Goal: Transaction & Acquisition: Purchase product/service

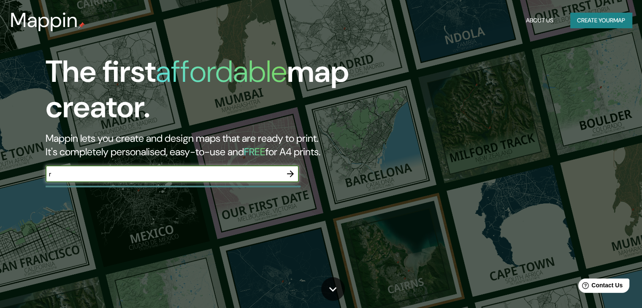
type input "rabat"
click at [295, 169] on icon "button" at bounding box center [290, 174] width 10 height 10
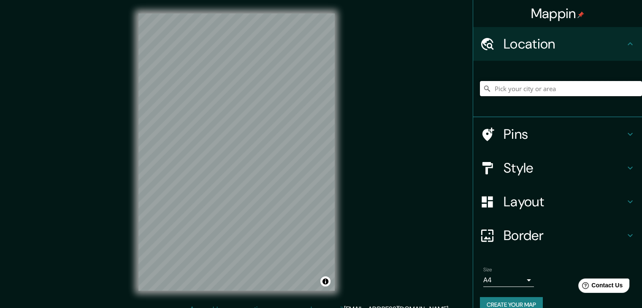
click at [537, 83] on input "Pick your city or area" at bounding box center [561, 88] width 162 height 15
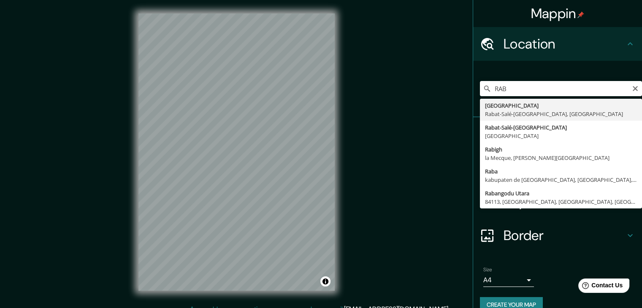
type input "Rabat, Rabat-Salé-Kénitra, Maroc"
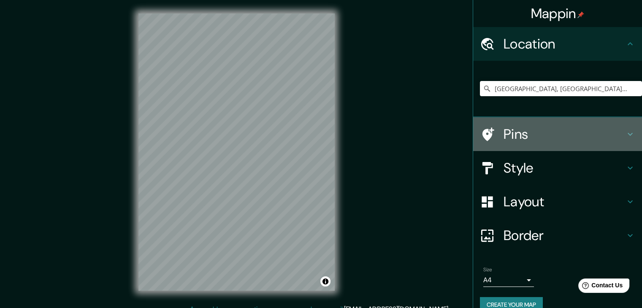
click at [520, 138] on h4 "Pins" at bounding box center [565, 134] width 122 height 17
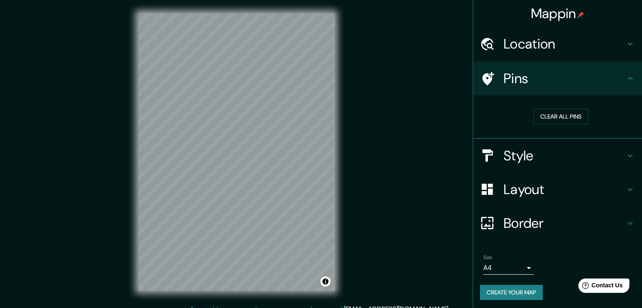
click at [543, 153] on h4 "Style" at bounding box center [565, 155] width 122 height 17
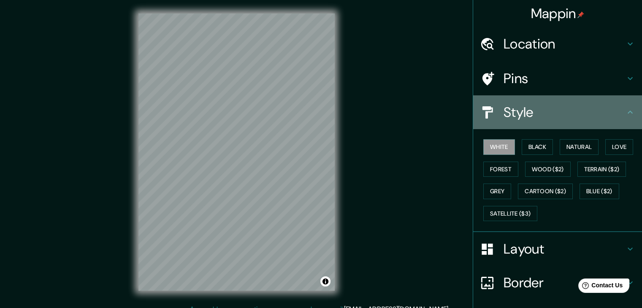
click at [567, 124] on div "Style" at bounding box center [557, 112] width 169 height 34
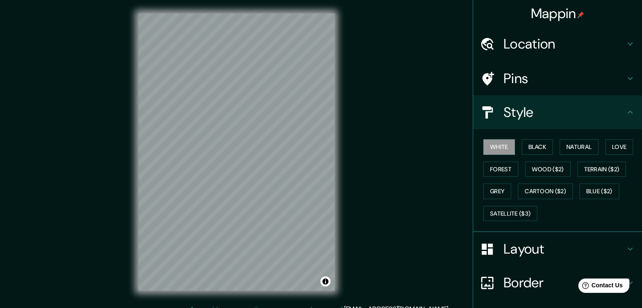
click at [567, 249] on h4 "Layout" at bounding box center [565, 249] width 122 height 17
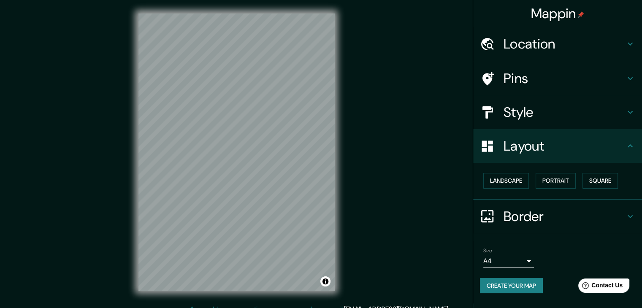
click at [527, 260] on body "Mappin Location Rabat, Rabat-Salé-Kénitra, Maroc Pins Style Layout Landscape Po…" at bounding box center [321, 154] width 642 height 308
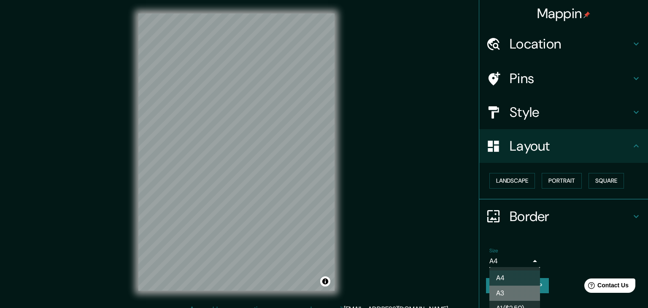
click at [518, 287] on li "A3" at bounding box center [515, 293] width 51 height 15
type input "a4"
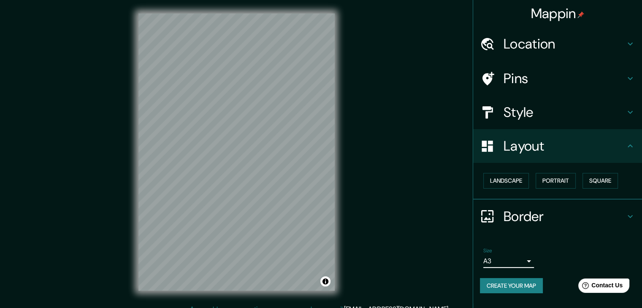
drag, startPoint x: 556, startPoint y: 239, endPoint x: 557, endPoint y: 231, distance: 7.4
click at [556, 239] on ul "Location Rabat, Rabat-Salé-Kénitra, Maroc Pins Style Layout Landscape Portrait …" at bounding box center [557, 165] width 169 height 277
click at [501, 182] on button "Landscape" at bounding box center [506, 181] width 46 height 16
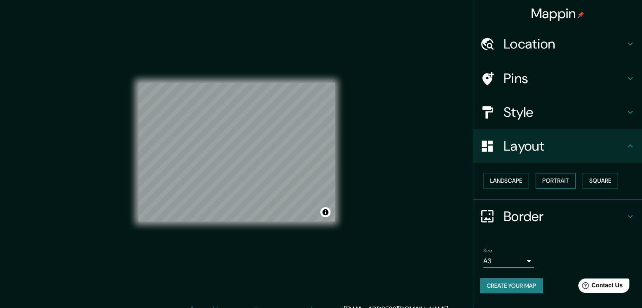
click at [543, 181] on button "Portrait" at bounding box center [556, 181] width 40 height 16
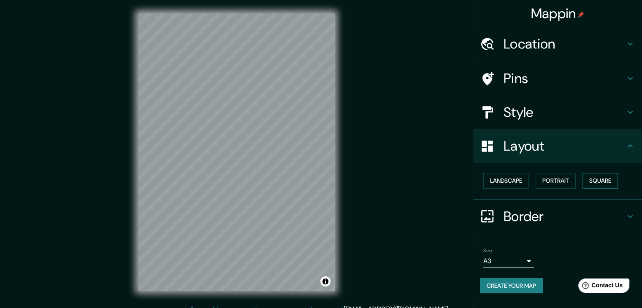
click at [593, 181] on button "Square" at bounding box center [600, 181] width 35 height 16
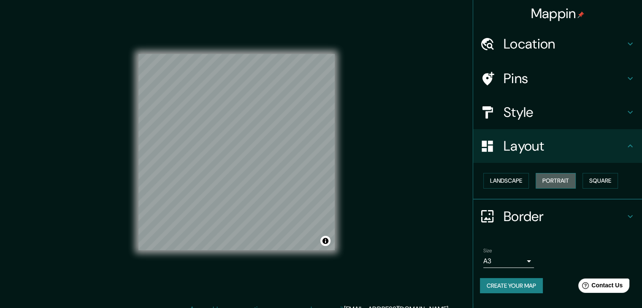
click at [564, 177] on button "Portrait" at bounding box center [556, 181] width 40 height 16
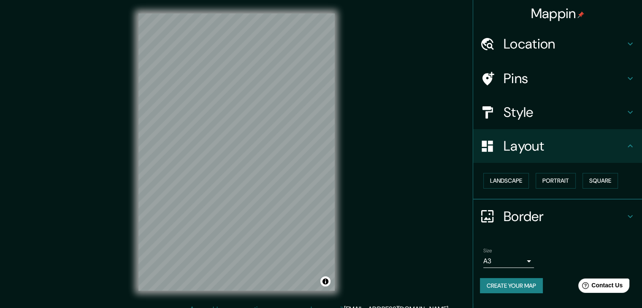
click at [544, 112] on h4 "Style" at bounding box center [565, 112] width 122 height 17
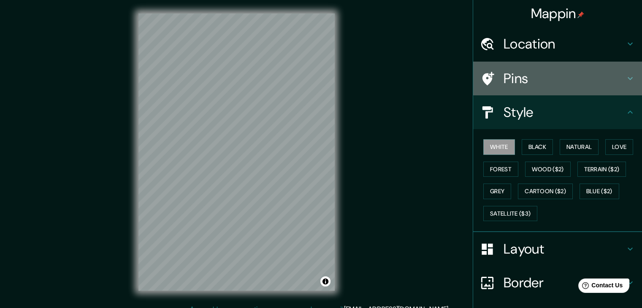
click at [555, 73] on h4 "Pins" at bounding box center [565, 78] width 122 height 17
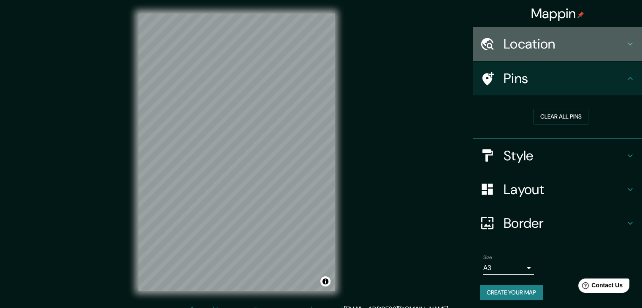
click at [541, 48] on h4 "Location" at bounding box center [565, 43] width 122 height 17
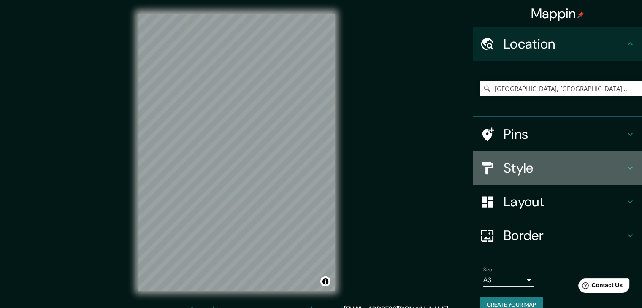
click at [550, 171] on h4 "Style" at bounding box center [565, 168] width 122 height 17
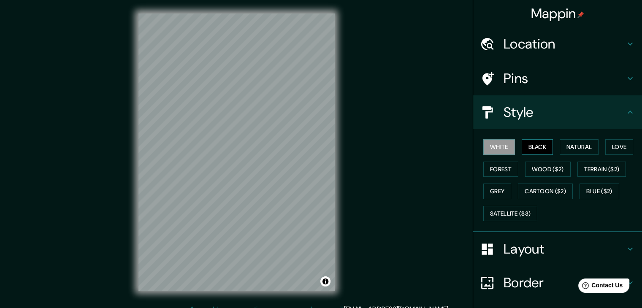
click at [535, 147] on button "Black" at bounding box center [538, 147] width 32 height 16
click at [611, 144] on button "Love" at bounding box center [619, 147] width 28 height 16
click at [535, 77] on h4 "Pins" at bounding box center [565, 78] width 122 height 17
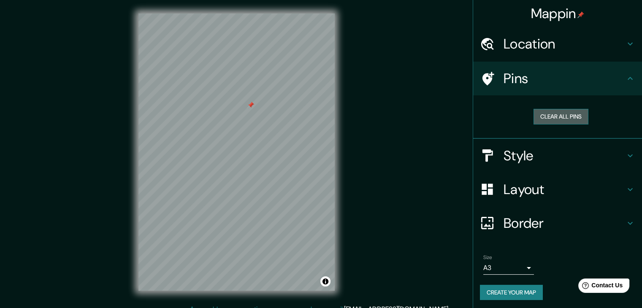
click at [542, 114] on button "Clear all pins" at bounding box center [561, 117] width 55 height 16
drag, startPoint x: 532, startPoint y: 185, endPoint x: 537, endPoint y: 184, distance: 4.7
click at [537, 185] on h4 "Layout" at bounding box center [565, 189] width 122 height 17
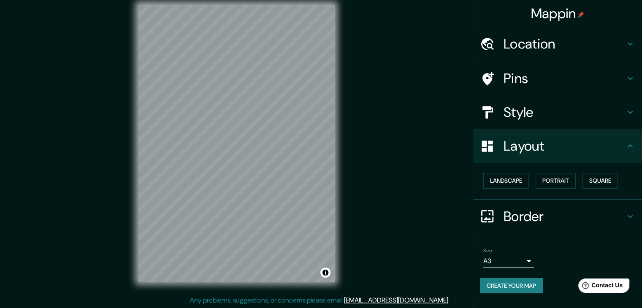
scroll to position [10, 0]
click at [555, 117] on h4 "Style" at bounding box center [565, 112] width 122 height 17
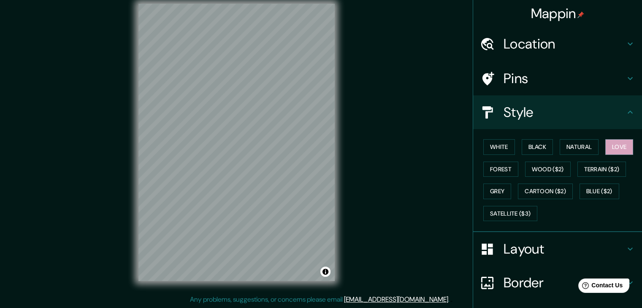
drag, startPoint x: 572, startPoint y: 111, endPoint x: 406, endPoint y: 266, distance: 227.0
click at [411, 267] on div "Mappin Location Rabat, Rabat-Salé-Kénitra, Maroc Pins Style White Black Natural…" at bounding box center [321, 149] width 642 height 318
click at [492, 169] on button "Forest" at bounding box center [500, 170] width 35 height 16
click at [489, 144] on button "White" at bounding box center [499, 147] width 32 height 16
click at [512, 147] on div "White Black Natural Love Forest Wood ($2) Terrain ($2) Grey Cartoon ($2) Blue (…" at bounding box center [561, 180] width 162 height 89
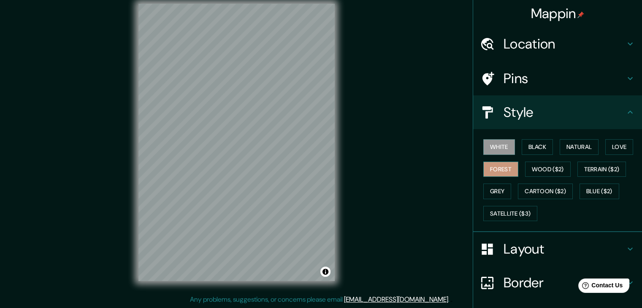
click at [500, 169] on button "Forest" at bounding box center [500, 170] width 35 height 16
click at [595, 168] on button "Terrain ($2)" at bounding box center [601, 170] width 49 height 16
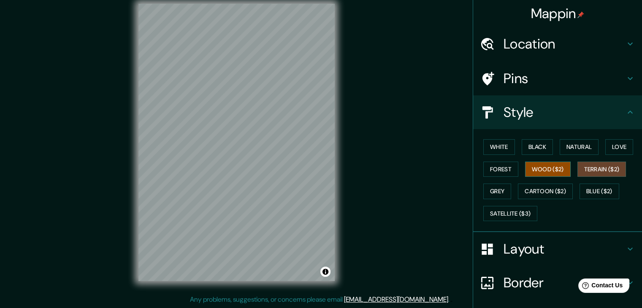
click at [532, 169] on button "Wood ($2)" at bounding box center [548, 170] width 46 height 16
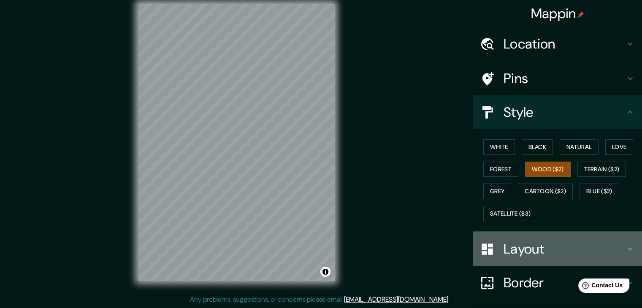
click at [506, 245] on h4 "Layout" at bounding box center [565, 249] width 122 height 17
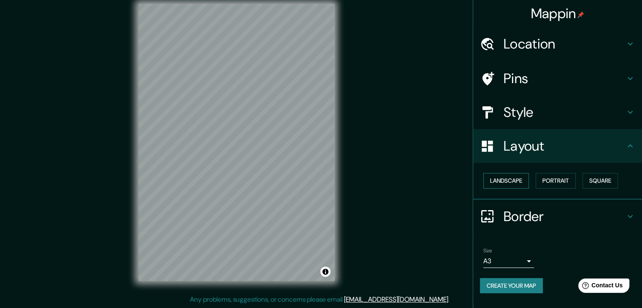
click at [503, 184] on button "Landscape" at bounding box center [506, 181] width 46 height 16
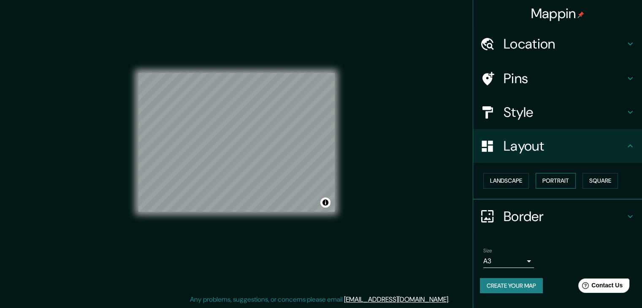
drag, startPoint x: 575, startPoint y: 172, endPoint x: 569, endPoint y: 177, distance: 7.8
click at [576, 173] on div "Landscape Portrait Square" at bounding box center [561, 181] width 162 height 22
click at [569, 177] on button "Portrait" at bounding box center [556, 181] width 40 height 16
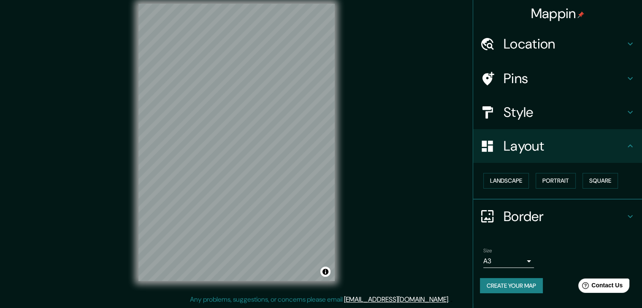
click at [412, 179] on div "Mappin Location Rabat, Rabat-Salé-Kénitra, Maroc Pins Style Layout Landscape Po…" at bounding box center [321, 149] width 642 height 318
click at [567, 151] on h4 "Layout" at bounding box center [565, 146] width 122 height 17
click at [533, 117] on h4 "Style" at bounding box center [565, 112] width 122 height 17
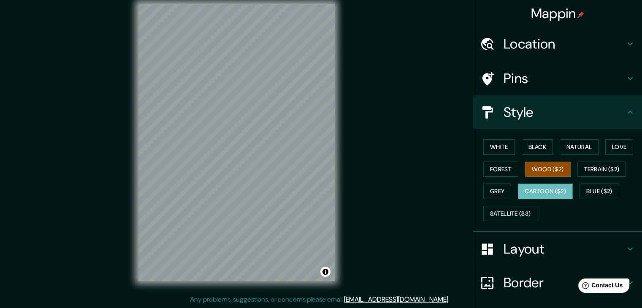
click at [534, 188] on button "Cartoon ($2)" at bounding box center [545, 192] width 55 height 16
click at [335, 92] on div "© Mapbox © OpenStreetMap Improve this map" at bounding box center [236, 142] width 223 height 304
click at [622, 141] on button "Love" at bounding box center [619, 147] width 28 height 16
click at [545, 184] on button "Cartoon ($2)" at bounding box center [545, 192] width 55 height 16
click at [496, 164] on button "Forest" at bounding box center [500, 170] width 35 height 16
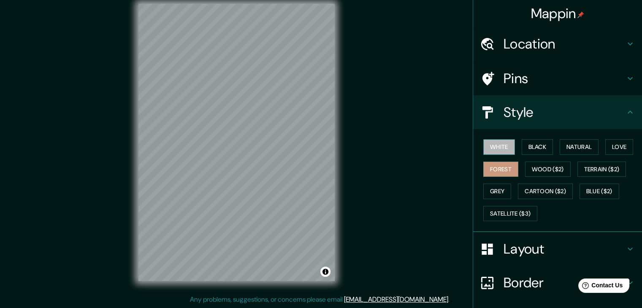
click at [499, 147] on button "White" at bounding box center [499, 147] width 32 height 16
click at [625, 152] on button "Love" at bounding box center [619, 147] width 28 height 16
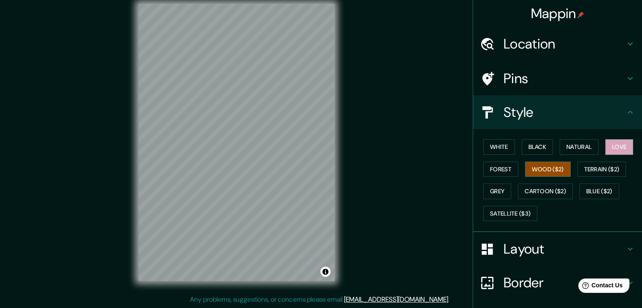
click at [531, 176] on button "Wood ($2)" at bounding box center [548, 170] width 46 height 16
click at [504, 174] on button "Forest" at bounding box center [500, 170] width 35 height 16
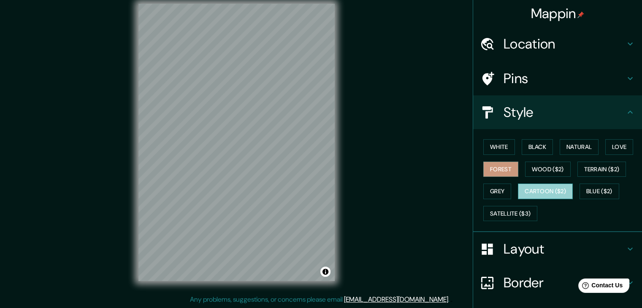
click at [564, 184] on button "Cartoon ($2)" at bounding box center [545, 192] width 55 height 16
click at [517, 285] on h4 "Border" at bounding box center [565, 282] width 122 height 17
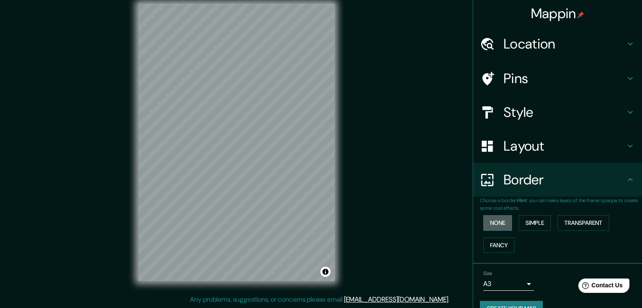
click at [493, 223] on button "None" at bounding box center [497, 223] width 29 height 16
drag, startPoint x: 529, startPoint y: 225, endPoint x: 576, endPoint y: 227, distance: 47.3
click at [529, 225] on button "Simple" at bounding box center [535, 223] width 32 height 16
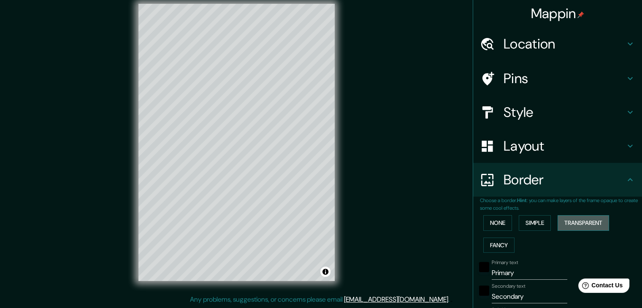
click at [579, 227] on button "Transparent" at bounding box center [584, 223] width 52 height 16
click at [503, 250] on button "Fancy" at bounding box center [498, 246] width 31 height 16
click at [497, 229] on button "None" at bounding box center [497, 223] width 29 height 16
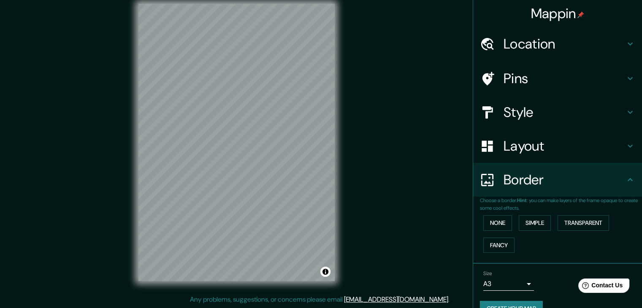
click at [430, 223] on div "Mappin Location Rabat, Rabat-Salé-Kénitra, Maroc Pins Style Layout Border Choos…" at bounding box center [321, 149] width 642 height 318
drag, startPoint x: 531, startPoint y: 223, endPoint x: 548, endPoint y: 223, distance: 17.7
click at [531, 223] on button "Simple" at bounding box center [535, 223] width 32 height 16
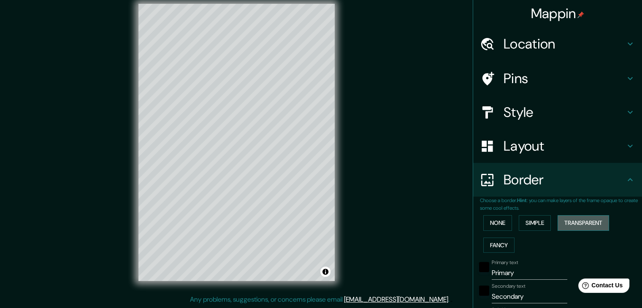
click at [579, 221] on button "Transparent" at bounding box center [584, 223] width 52 height 16
click at [486, 218] on button "None" at bounding box center [497, 223] width 29 height 16
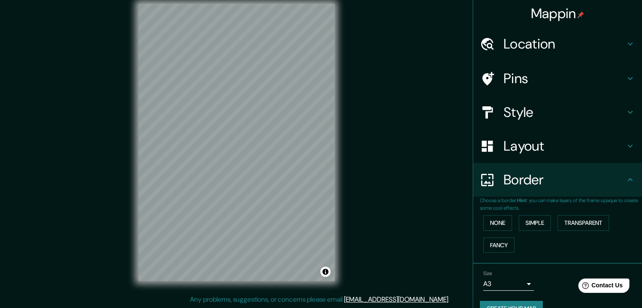
click at [423, 221] on div "Mappin Location Rabat, Rabat-Salé-Kénitra, Maroc Pins Style Layout Border Choos…" at bounding box center [321, 149] width 642 height 318
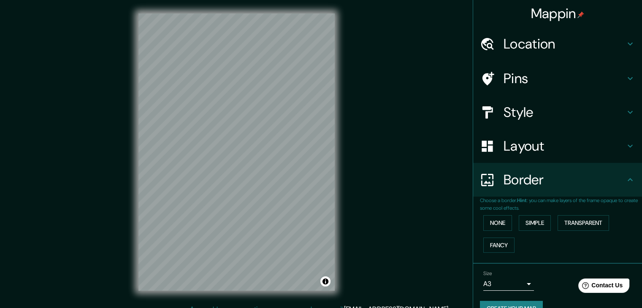
scroll to position [0, 0]
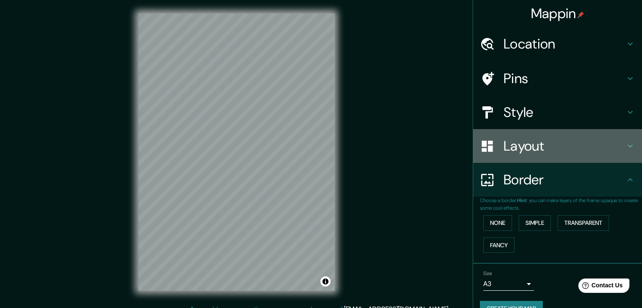
click at [513, 129] on div "Layout" at bounding box center [557, 146] width 169 height 34
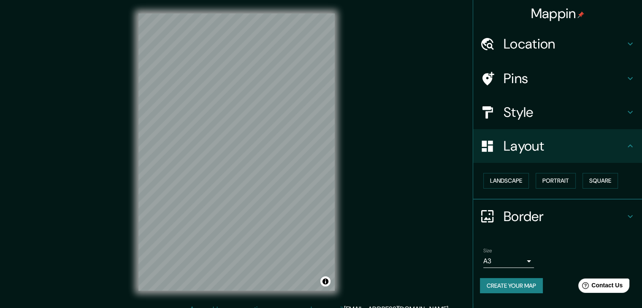
click at [514, 115] on h4 "Style" at bounding box center [565, 112] width 122 height 17
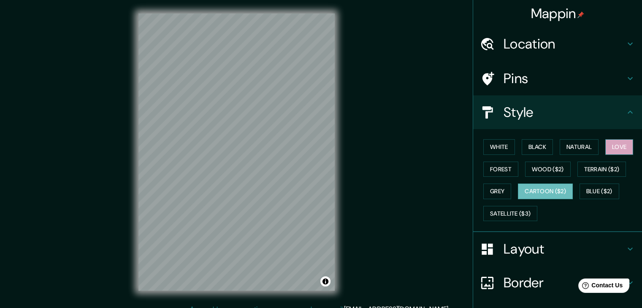
click at [605, 145] on button "Love" at bounding box center [619, 147] width 28 height 16
click at [551, 192] on button "Cartoon ($2)" at bounding box center [545, 192] width 55 height 16
click at [607, 150] on button "Love" at bounding box center [619, 147] width 28 height 16
click at [534, 148] on button "Black" at bounding box center [538, 147] width 32 height 16
click at [502, 179] on div "White Black Natural Love Forest Wood ($2) Terrain ($2) Grey Cartoon ($2) Blue (…" at bounding box center [561, 180] width 162 height 89
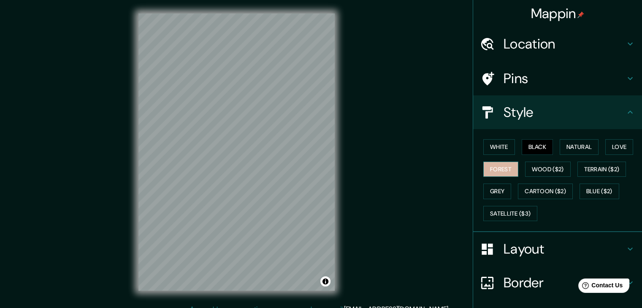
click at [502, 173] on button "Forest" at bounding box center [500, 170] width 35 height 16
click at [491, 184] on button "Grey" at bounding box center [497, 192] width 28 height 16
click at [503, 160] on div "White Black Natural Love Forest Wood ($2) Terrain ($2) Grey Cartoon ($2) Blue (…" at bounding box center [561, 180] width 162 height 89
click at [504, 160] on div "White Black Natural Love Forest Wood ($2) Terrain ($2) Grey Cartoon ($2) Blue (…" at bounding box center [561, 180] width 162 height 89
click at [496, 173] on button "Forest" at bounding box center [500, 170] width 35 height 16
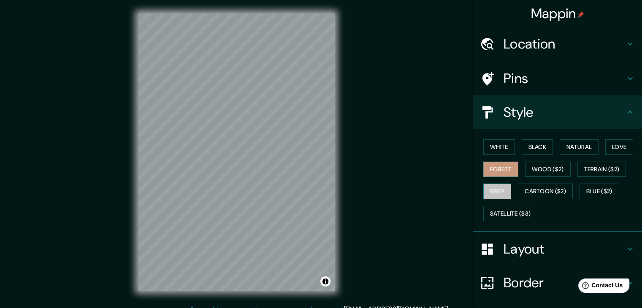
click at [494, 184] on button "Grey" at bounding box center [497, 192] width 28 height 16
click at [500, 168] on button "Forest" at bounding box center [500, 170] width 35 height 16
click at [542, 180] on div "White Black Natural Love Forest Wood ($2) Terrain ($2) Grey Cartoon ($2) Blue (…" at bounding box center [561, 180] width 162 height 89
click at [538, 186] on button "Cartoon ($2)" at bounding box center [545, 192] width 55 height 16
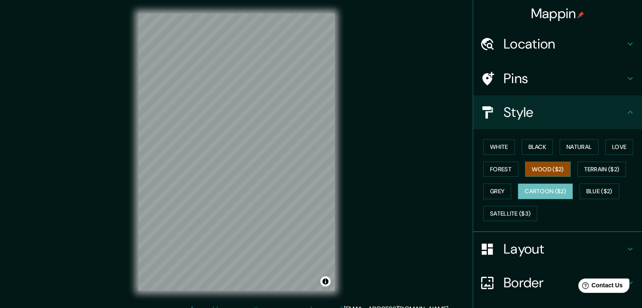
click at [539, 169] on button "Wood ($2)" at bounding box center [548, 170] width 46 height 16
click at [504, 163] on button "Forest" at bounding box center [500, 170] width 35 height 16
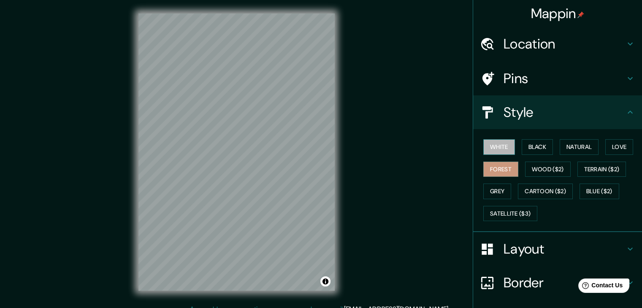
click at [491, 143] on button "White" at bounding box center [499, 147] width 32 height 16
click at [544, 166] on button "Wood ($2)" at bounding box center [548, 170] width 46 height 16
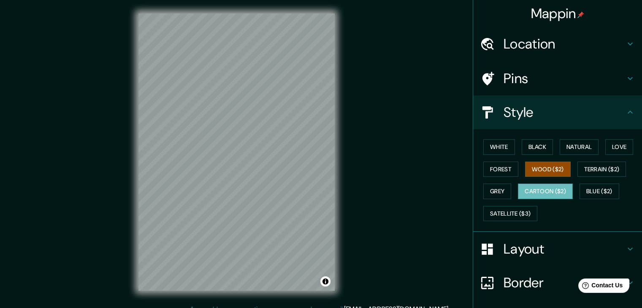
click at [545, 188] on button "Cartoon ($2)" at bounding box center [545, 192] width 55 height 16
click at [603, 170] on button "Terrain ($2)" at bounding box center [601, 170] width 49 height 16
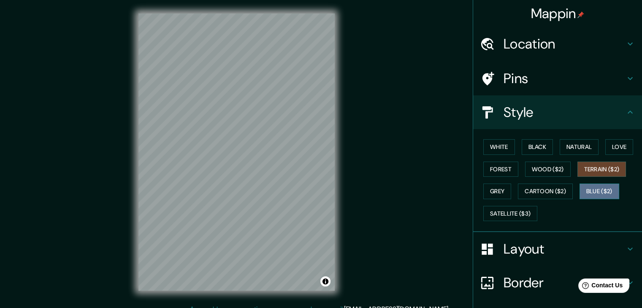
drag, startPoint x: 599, startPoint y: 187, endPoint x: 593, endPoint y: 192, distance: 8.1
click at [593, 192] on button "Blue ($2)" at bounding box center [600, 192] width 40 height 16
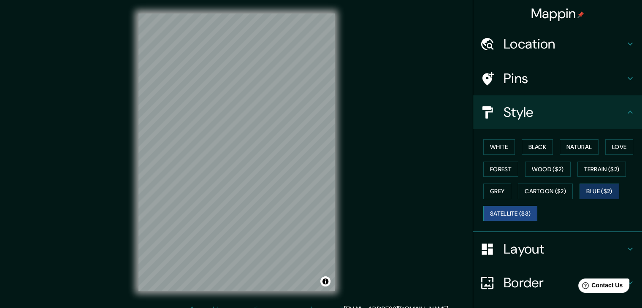
click at [496, 211] on button "Satellite ($3)" at bounding box center [510, 214] width 54 height 16
click at [530, 152] on button "Black" at bounding box center [538, 147] width 32 height 16
click at [553, 148] on div "White Black Natural Love Forest Wood ($2) Terrain ($2) Grey Cartoon ($2) Blue (…" at bounding box center [561, 180] width 162 height 89
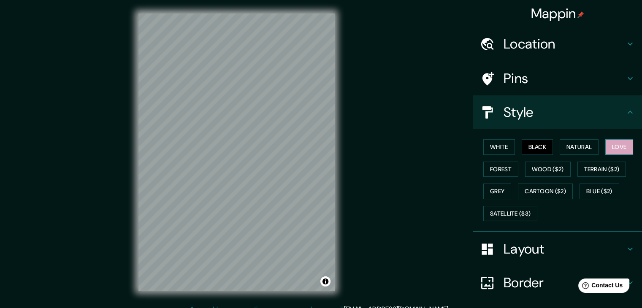
click at [607, 144] on button "Love" at bounding box center [619, 147] width 28 height 16
click at [419, 173] on div "Mappin Location Rabat, Rabat-Salé-Kénitra, Maroc Pins Style White Black Natural…" at bounding box center [321, 159] width 642 height 318
click at [503, 166] on button "Forest" at bounding box center [500, 170] width 35 height 16
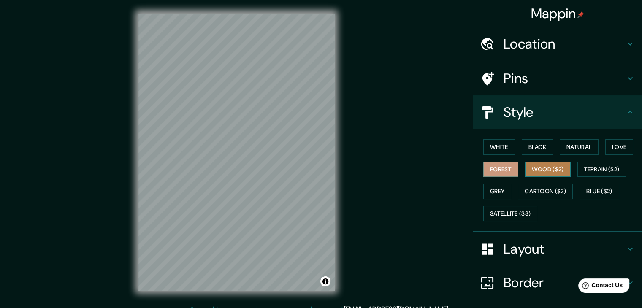
click at [526, 170] on button "Wood ($2)" at bounding box center [548, 170] width 46 height 16
click at [494, 168] on button "Forest" at bounding box center [500, 170] width 35 height 16
click at [610, 168] on button "Terrain ($2)" at bounding box center [601, 170] width 49 height 16
click at [501, 169] on button "Forest" at bounding box center [500, 170] width 35 height 16
click at [493, 144] on button "White" at bounding box center [499, 147] width 32 height 16
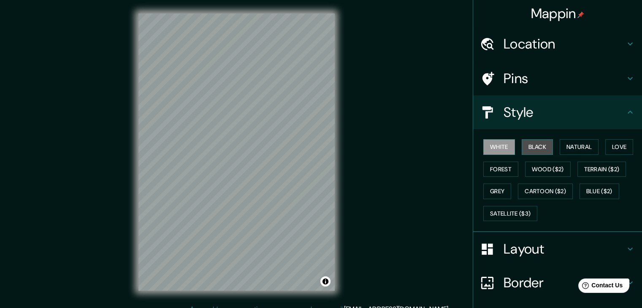
click at [530, 144] on button "Black" at bounding box center [538, 147] width 32 height 16
click at [489, 174] on button "Forest" at bounding box center [500, 170] width 35 height 16
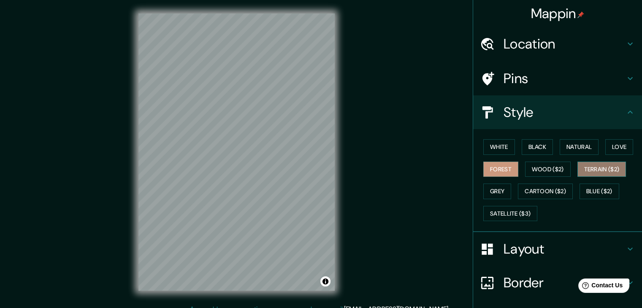
click at [584, 172] on button "Terrain ($2)" at bounding box center [601, 170] width 49 height 16
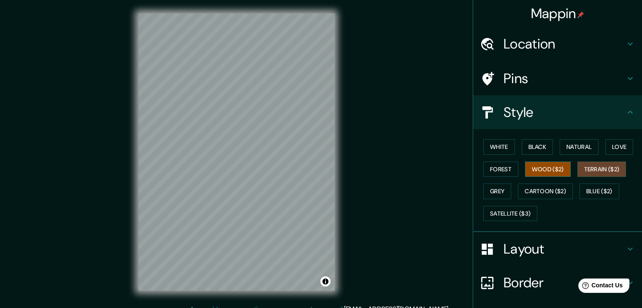
click at [555, 176] on button "Wood ($2)" at bounding box center [548, 170] width 46 height 16
click at [489, 172] on button "Forest" at bounding box center [500, 170] width 35 height 16
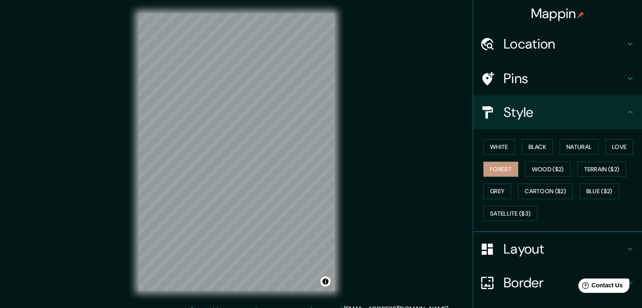
click at [362, 259] on div "Mappin Location Rabat, Rabat-Salé-Kénitra, Maroc Pins Style White Black Natural…" at bounding box center [321, 159] width 642 height 318
click at [328, 278] on button "Toggle attribution" at bounding box center [325, 282] width 10 height 10
click at [405, 185] on div "Mappin Location Rabat, Rabat-Salé-Kénitra, Maroc Pins Style White Black Natural…" at bounding box center [321, 159] width 642 height 318
drag, startPoint x: 358, startPoint y: 217, endPoint x: 352, endPoint y: 214, distance: 7.6
click at [355, 215] on div "Mappin Location Rabat, Rabat-Salé-Kénitra, Maroc Pins Style White Black Natural…" at bounding box center [321, 159] width 642 height 318
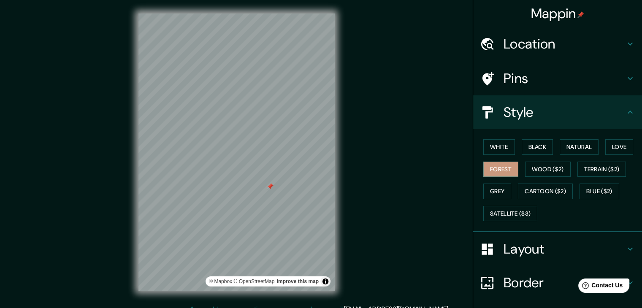
click at [377, 223] on div "Mappin Location Rabat, Rabat-Salé-Kénitra, Maroc Pins Style White Black Natural…" at bounding box center [321, 159] width 642 height 318
click at [97, 248] on div "Mappin Location Rabat, Rabat-Salé-Kénitra, Maroc Pins Style White Black Natural…" at bounding box center [321, 159] width 642 height 318
click at [334, 274] on div "© Mapbox © OpenStreetMap Improve this map" at bounding box center [236, 152] width 223 height 304
click at [387, 125] on div "Mappin Location Rabat, Rabat-Salé-Kénitra, Maroc Pins Style White Black Natural…" at bounding box center [321, 159] width 642 height 318
click at [389, 181] on div "Mappin Location Rabat, Rabat-Salé-Kénitra, Maroc Pins Style White Black Natural…" at bounding box center [321, 159] width 642 height 318
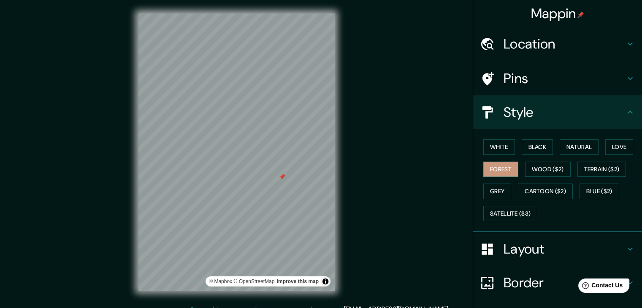
click at [370, 295] on div "Mappin Location Rabat, Rabat-Salé-Kénitra, Maroc Pins Style White Black Natural…" at bounding box center [321, 159] width 642 height 318
click at [326, 283] on button "Toggle attribution" at bounding box center [325, 282] width 10 height 10
click at [385, 287] on div "Mappin Location Rabat, Rabat-Salé-Kénitra, Maroc Pins Style White Black Natural…" at bounding box center [321, 159] width 642 height 318
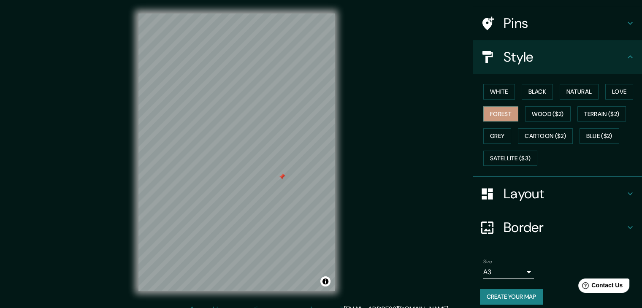
scroll to position [61, 0]
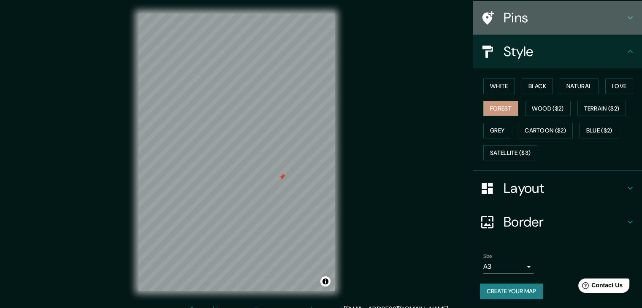
click at [584, 19] on h4 "Pins" at bounding box center [565, 17] width 122 height 17
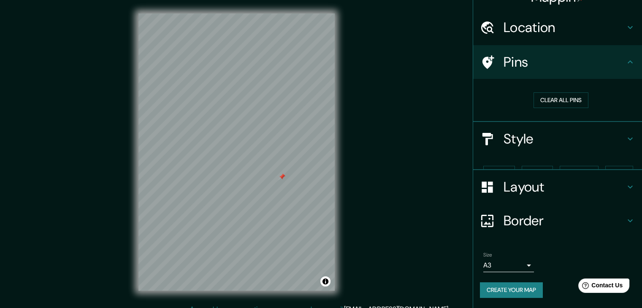
scroll to position [2, 0]
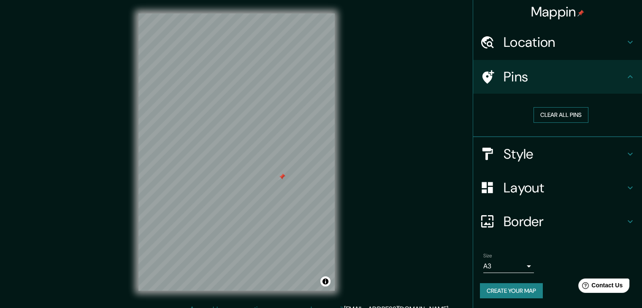
click at [552, 117] on button "Clear all pins" at bounding box center [561, 115] width 55 height 16
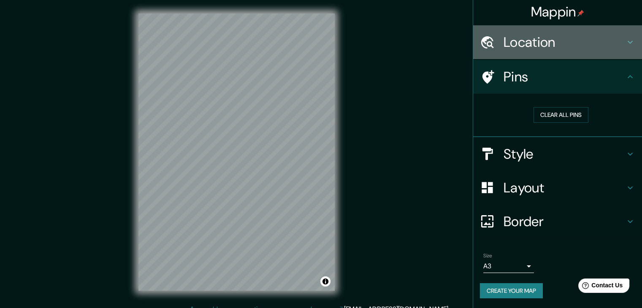
click at [584, 43] on h4 "Location" at bounding box center [565, 42] width 122 height 17
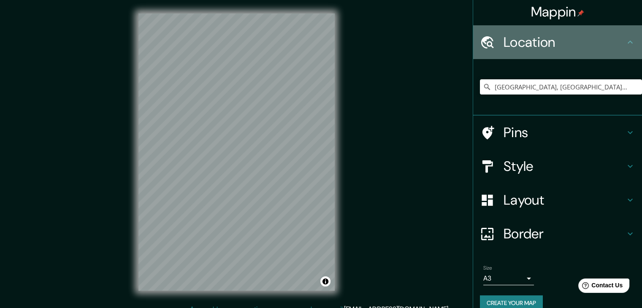
click at [586, 43] on h4 "Location" at bounding box center [565, 42] width 122 height 17
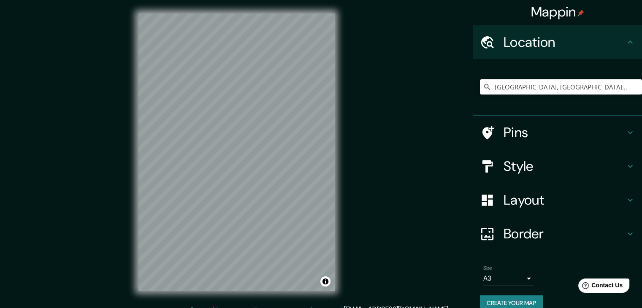
click at [562, 236] on h4 "Border" at bounding box center [565, 233] width 122 height 17
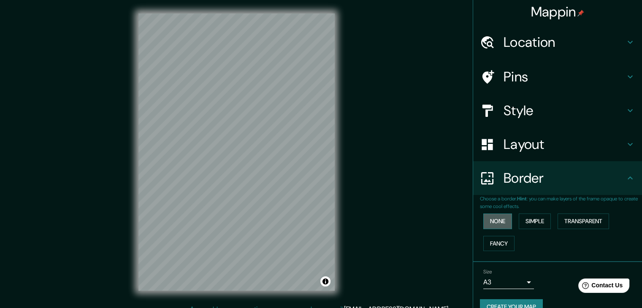
click at [504, 220] on button "None" at bounding box center [497, 222] width 29 height 16
click at [536, 223] on button "Simple" at bounding box center [535, 222] width 32 height 16
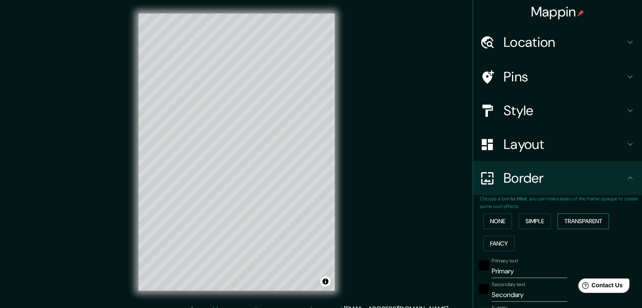
click at [594, 227] on button "Transparent" at bounding box center [584, 222] width 52 height 16
click at [488, 243] on button "Fancy" at bounding box center [498, 244] width 31 height 16
click at [609, 221] on div "None Simple Transparent Fancy" at bounding box center [561, 232] width 162 height 44
drag, startPoint x: 594, startPoint y: 221, endPoint x: 586, endPoint y: 221, distance: 8.4
click at [592, 221] on button "Transparent" at bounding box center [584, 222] width 52 height 16
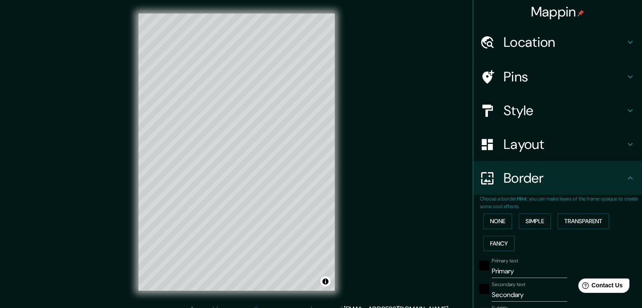
click at [508, 214] on div "None Simple Transparent Fancy" at bounding box center [561, 232] width 162 height 44
click at [506, 216] on button "None" at bounding box center [497, 222] width 29 height 16
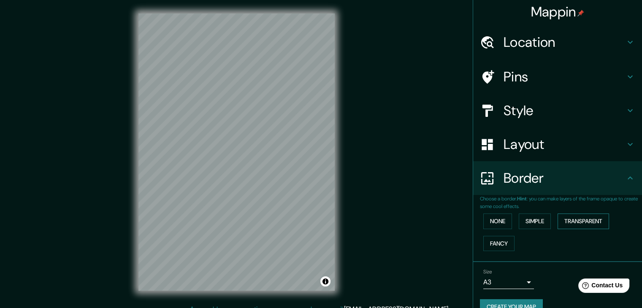
click at [579, 216] on button "Transparent" at bounding box center [584, 222] width 52 height 16
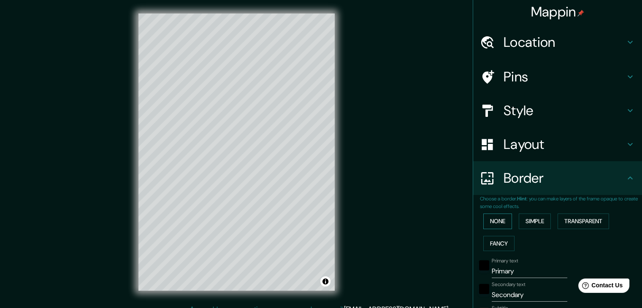
click at [490, 223] on button "None" at bounding box center [497, 222] width 29 height 16
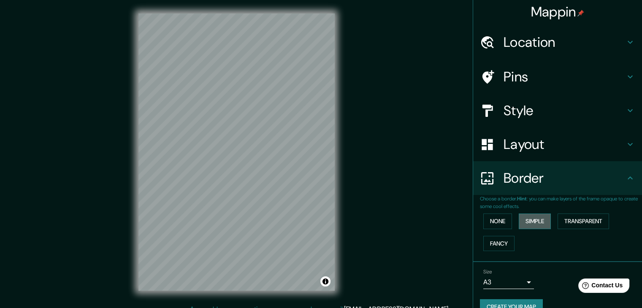
click at [541, 219] on button "Simple" at bounding box center [535, 222] width 32 height 16
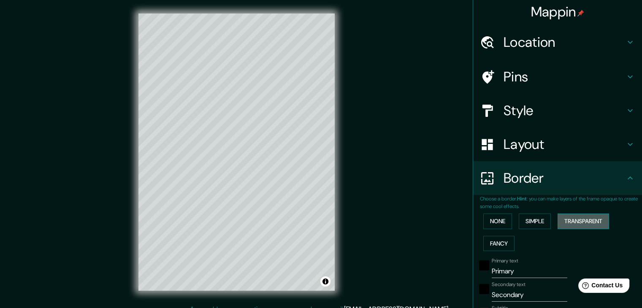
click at [606, 216] on button "Transparent" at bounding box center [584, 222] width 52 height 16
click at [533, 223] on button "Simple" at bounding box center [535, 222] width 32 height 16
click at [583, 217] on button "Transparent" at bounding box center [584, 222] width 52 height 16
click at [505, 223] on button "None" at bounding box center [497, 222] width 29 height 16
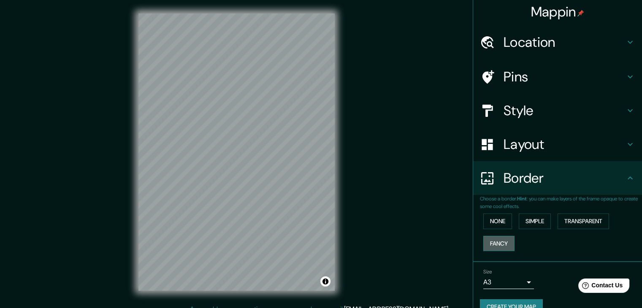
click at [496, 239] on button "Fancy" at bounding box center [498, 244] width 31 height 16
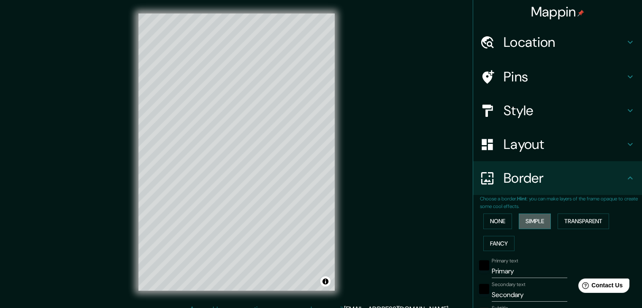
click at [526, 220] on button "Simple" at bounding box center [535, 222] width 32 height 16
click at [436, 227] on div "Mappin Location Rabat, Rabat-Salé-Kénitra, Maroc Pins Style Layout Border Choos…" at bounding box center [321, 159] width 642 height 318
click at [485, 223] on button "None" at bounding box center [497, 222] width 29 height 16
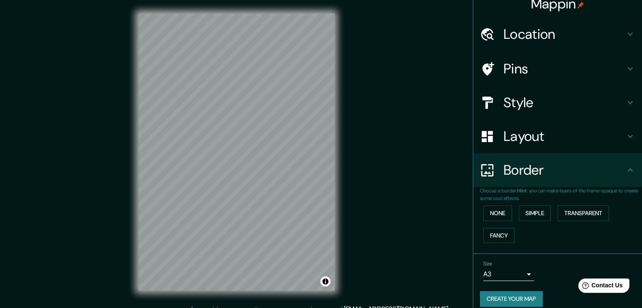
scroll to position [18, 0]
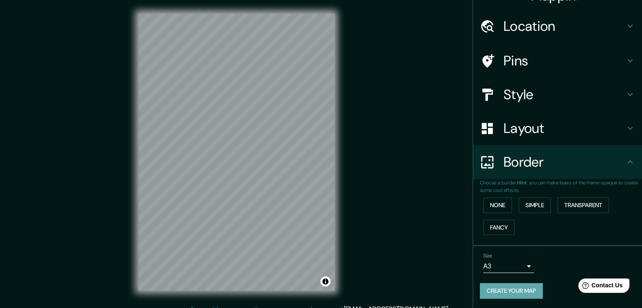
click at [503, 288] on button "Create your map" at bounding box center [511, 291] width 63 height 16
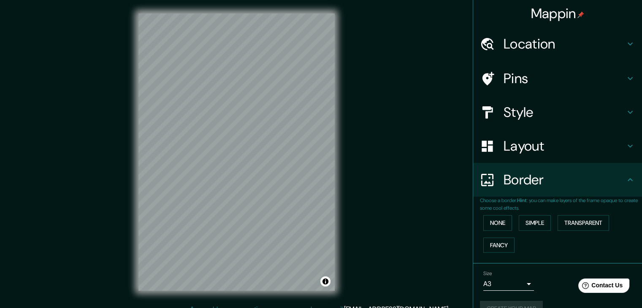
scroll to position [0, 0]
click at [417, 198] on div "Mappin Location Rabat, Rabat-Salé-Kénitra, Maroc Pins Style Layout Border Choos…" at bounding box center [321, 159] width 642 height 318
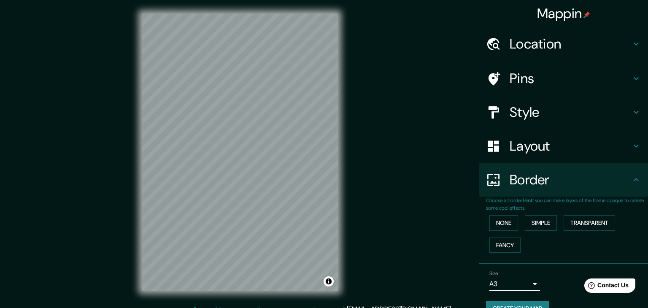
click at [518, 283] on body "Mappin Location Rabat, Rabat-Salé-Kénitra, Maroc Pins Style Layout Border Choos…" at bounding box center [324, 154] width 648 height 308
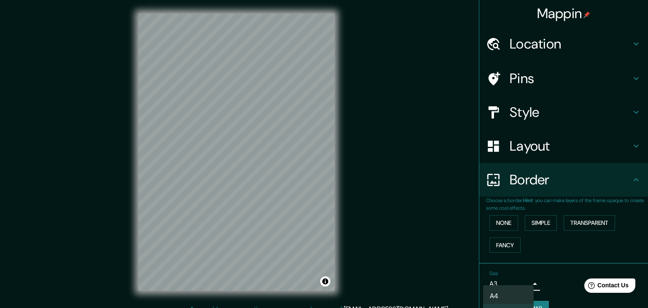
click at [556, 274] on div at bounding box center [324, 154] width 648 height 308
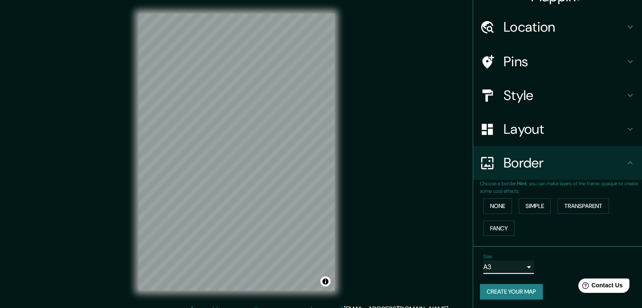
scroll to position [18, 0]
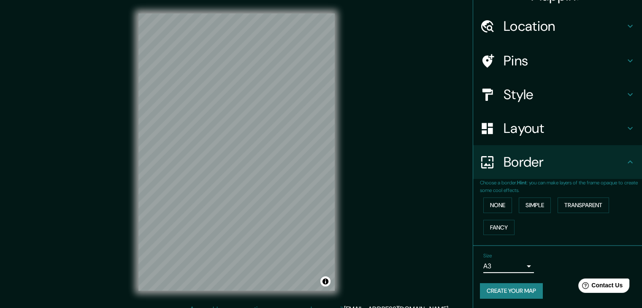
click at [519, 289] on button "Create your map" at bounding box center [511, 291] width 63 height 16
click at [513, 293] on button "Create your map" at bounding box center [511, 291] width 63 height 16
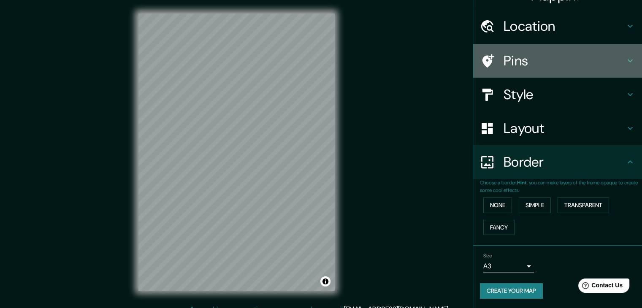
click at [527, 44] on div "Pins" at bounding box center [557, 61] width 169 height 34
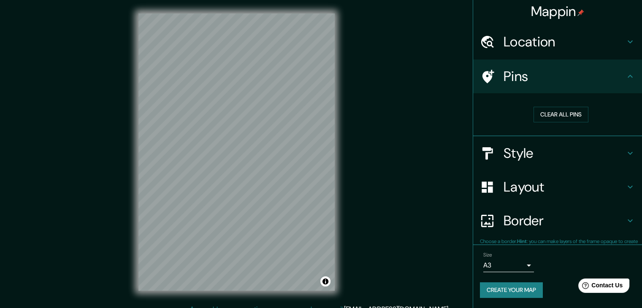
scroll to position [2, 0]
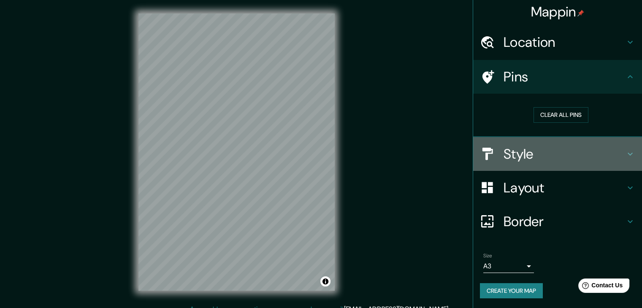
click at [510, 147] on h4 "Style" at bounding box center [565, 154] width 122 height 17
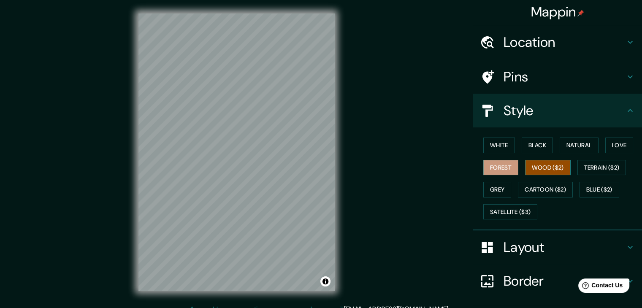
click at [536, 168] on button "Wood ($2)" at bounding box center [548, 168] width 46 height 16
click at [535, 186] on button "Cartoon ($2)" at bounding box center [545, 190] width 55 height 16
click at [537, 170] on button "Wood ($2)" at bounding box center [548, 168] width 46 height 16
